Goal: Navigation & Orientation: Go to known website

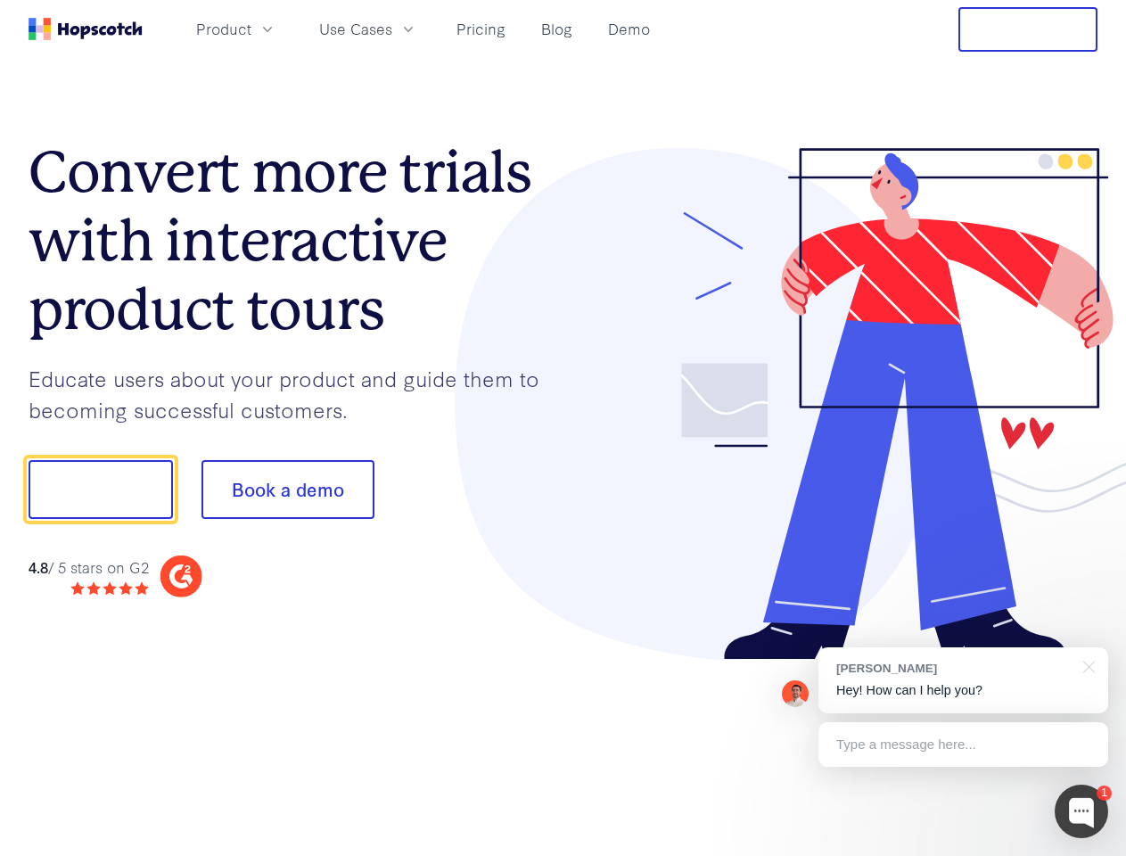
click at [564, 428] on div at bounding box center [831, 404] width 535 height 513
click at [252, 29] on span "Product" at bounding box center [223, 29] width 55 height 22
click at [392, 29] on span "Use Cases" at bounding box center [355, 29] width 73 height 22
click at [1028, 29] on button "Free Trial" at bounding box center [1028, 29] width 139 height 45
click at [100, 490] on button "Show me!" at bounding box center [101, 489] width 144 height 59
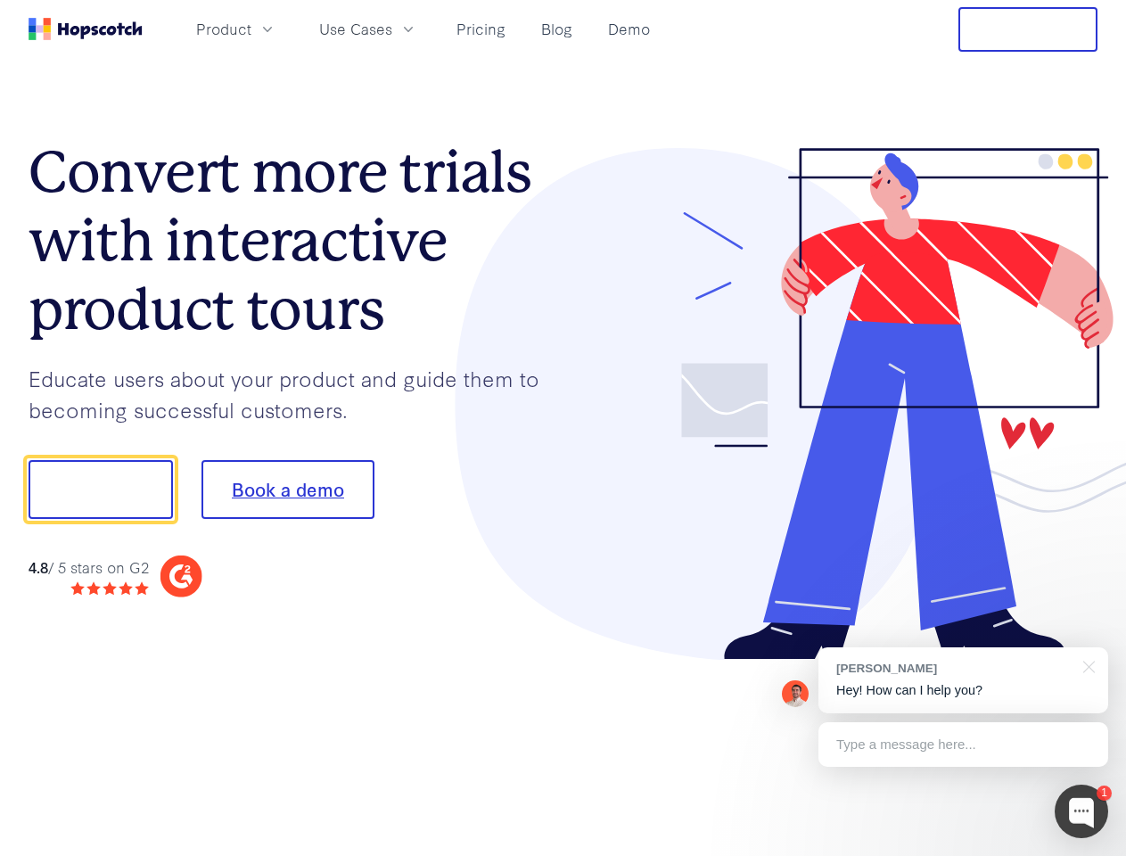
click at [287, 490] on button "Book a demo" at bounding box center [288, 489] width 173 height 59
click at [1082, 812] on div at bounding box center [1082, 812] width 54 height 54
click at [963, 680] on div "[PERSON_NAME] Hey! How can I help you?" at bounding box center [964, 680] width 290 height 66
click at [1086, 665] on div at bounding box center [941, 487] width 334 height 595
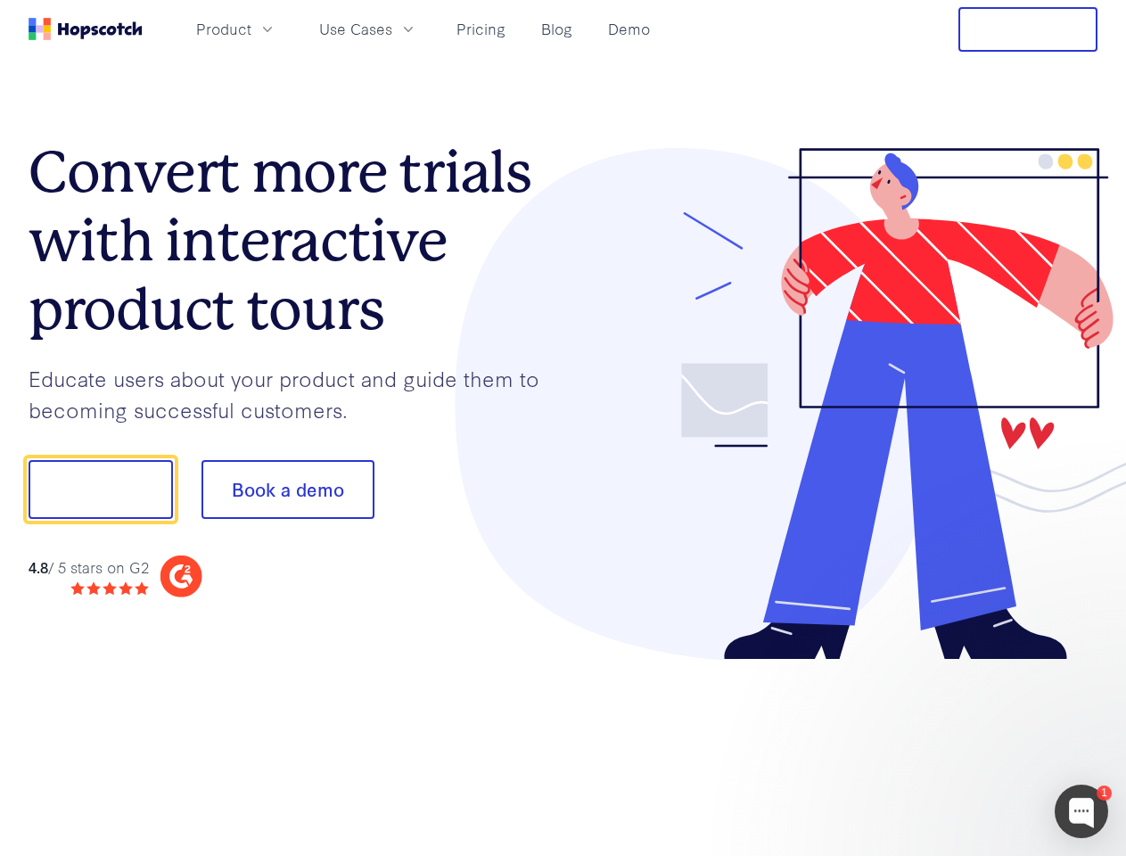
click at [963, 745] on div at bounding box center [941, 607] width 334 height 356
